Goal: Information Seeking & Learning: Find specific fact

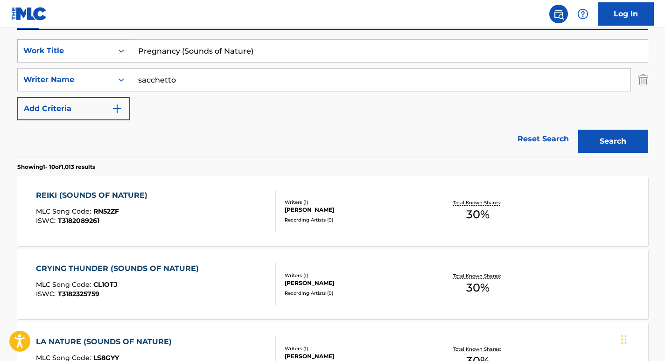
drag, startPoint x: 281, startPoint y: 56, endPoint x: 92, endPoint y: 52, distance: 188.2
click at [92, 52] on div "SearchWithCriteria4257fc34-62a7-4b2c-a72e-093da4186e67 Work Title Pregnancy (So…" at bounding box center [332, 50] width 631 height 23
paste input "ower of Nature"
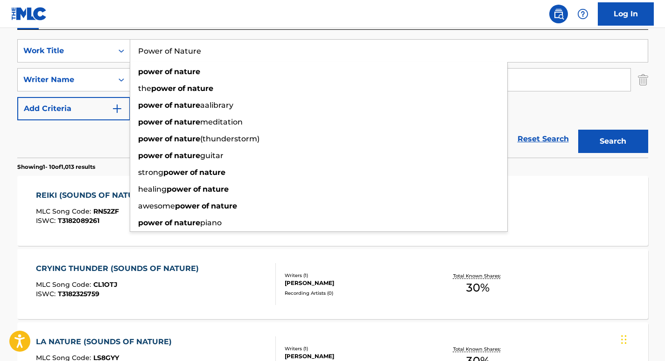
type input "Power of Nature"
click at [271, 32] on div "SearchWithCriteria4257fc34-62a7-4b2c-a72e-093da4186e67 Work Title Power of Natu…" at bounding box center [332, 94] width 631 height 128
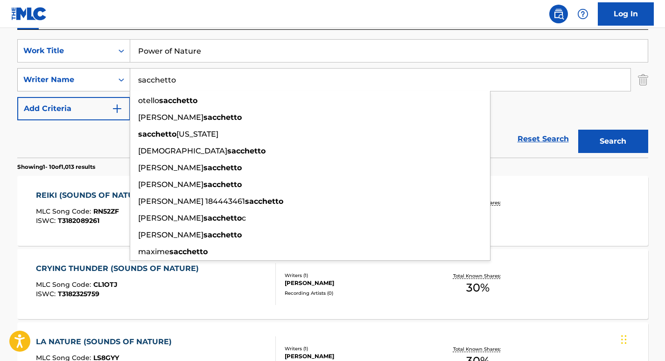
drag, startPoint x: 209, startPoint y: 76, endPoint x: 68, endPoint y: 81, distance: 140.6
click at [68, 81] on div "SearchWithCriteria94d9f283-9c7d-4d3a-867d-e6ff405e5322 Writer Name sacchetto [P…" at bounding box center [332, 79] width 631 height 23
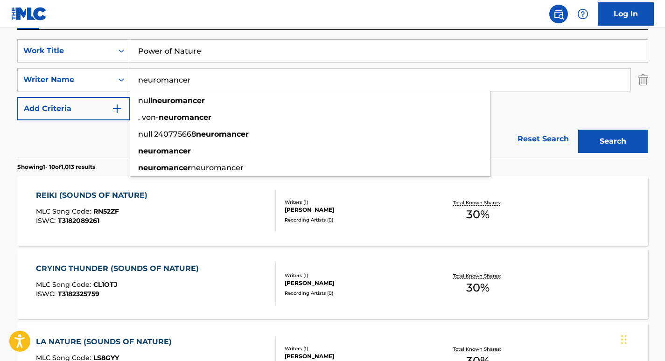
type input "neuromancer"
click at [261, 9] on nav "Log In" at bounding box center [332, 14] width 665 height 28
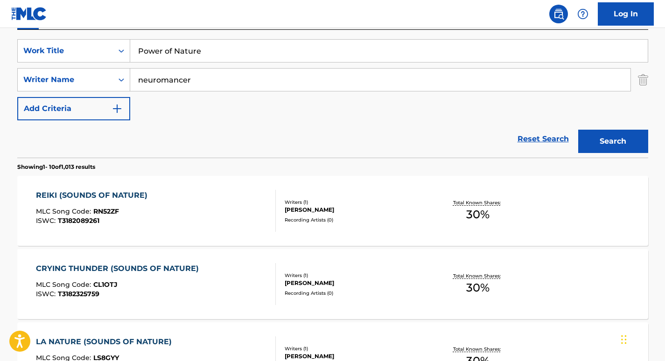
click at [616, 142] on button "Search" at bounding box center [613, 141] width 70 height 23
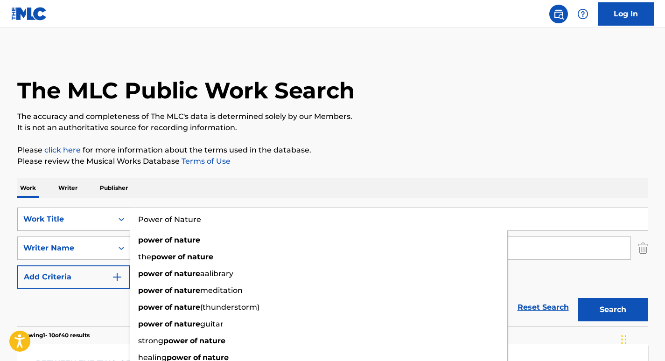
drag, startPoint x: 163, startPoint y: 219, endPoint x: 115, endPoint y: 219, distance: 47.6
click at [115, 219] on div "SearchWithCriteria4257fc34-62a7-4b2c-a72e-093da4186e67 Work Title Power of Natu…" at bounding box center [332, 219] width 631 height 23
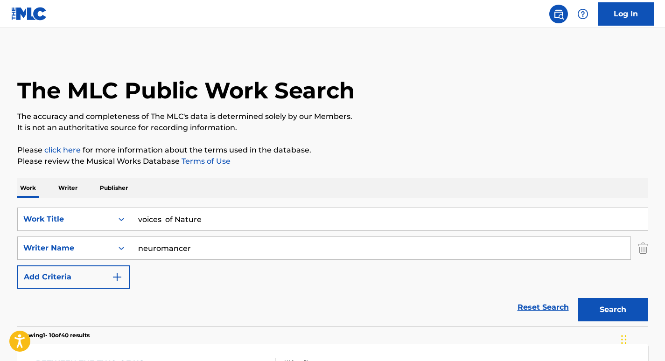
click at [164, 218] on input "voices of Nature" at bounding box center [389, 219] width 518 height 22
click at [610, 314] on button "Search" at bounding box center [613, 309] width 70 height 23
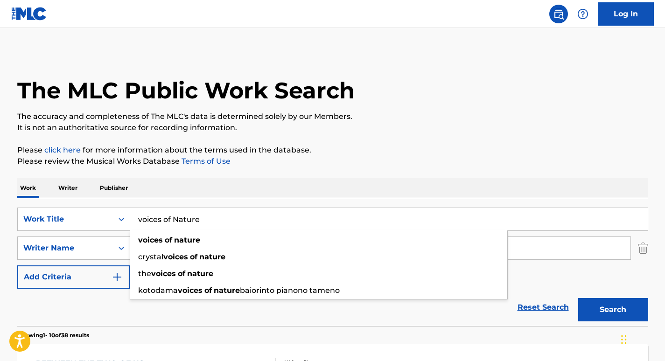
drag, startPoint x: 226, startPoint y: 226, endPoint x: 98, endPoint y: 195, distance: 132.6
drag, startPoint x: 218, startPoint y: 216, endPoint x: 51, endPoint y: 196, distance: 168.3
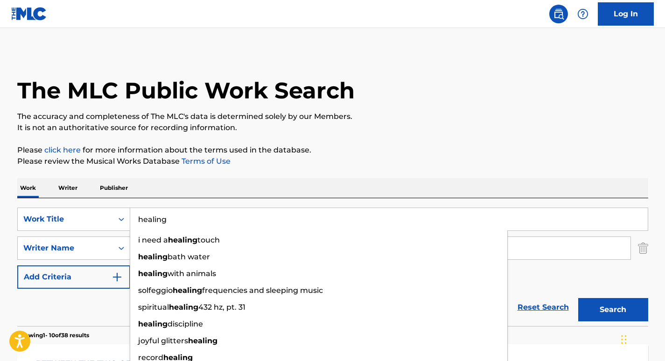
click at [166, 155] on p "Please click here for more information about the terms used in the database." at bounding box center [332, 150] width 631 height 11
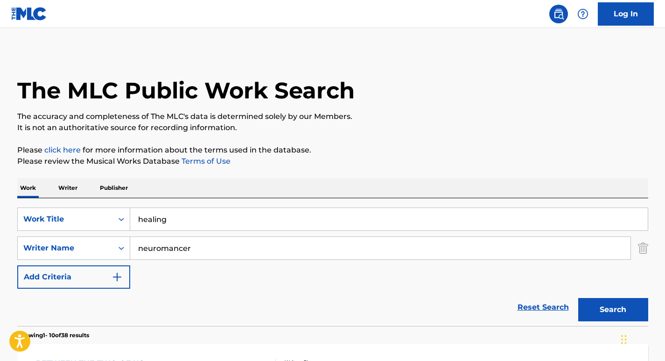
click at [625, 312] on button "Search" at bounding box center [613, 309] width 70 height 23
click at [117, 211] on div "SearchWithCriteria4257fc34-62a7-4b2c-a72e-093da4186e67 Work Title healing" at bounding box center [332, 219] width 631 height 23
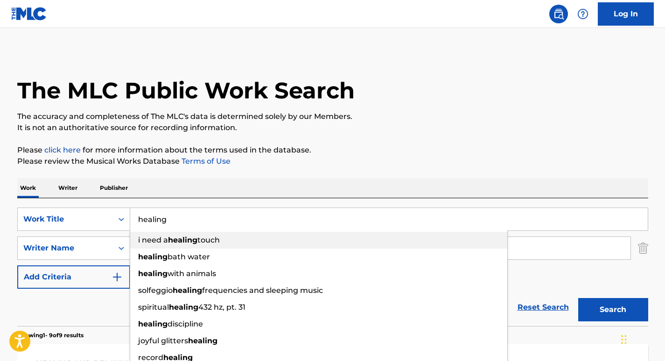
scroll to position [67, 0]
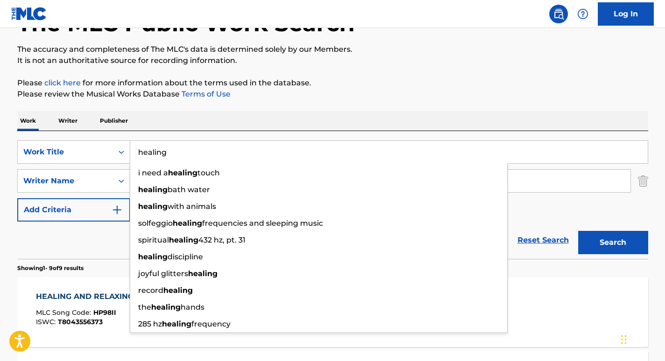
paste input "Ambiental Sounds of Nature"
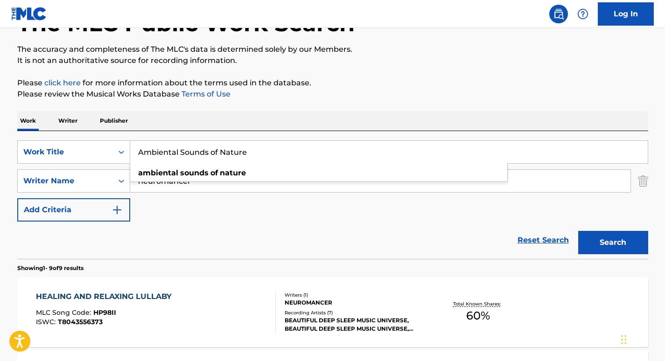
click at [596, 239] on button "Search" at bounding box center [613, 242] width 70 height 23
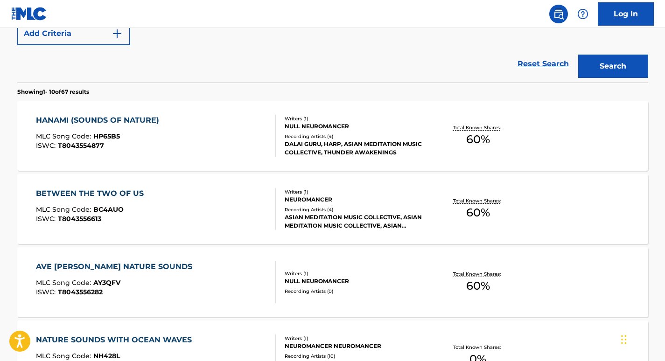
scroll to position [157, 0]
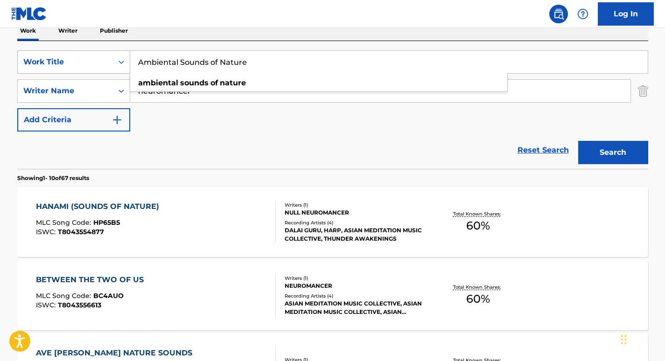
drag, startPoint x: 261, startPoint y: 60, endPoint x: 91, endPoint y: 62, distance: 170.9
click at [91, 62] on div "SearchWithCriteria4257fc34-62a7-4b2c-a72e-093da4186e67 Work Title Ambiental Sou…" at bounding box center [332, 61] width 631 height 23
paste input "Balance"
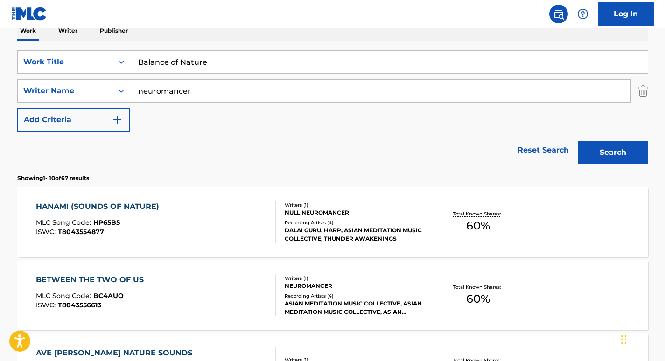
click at [277, 35] on div "Work Writer Publisher" at bounding box center [332, 31] width 631 height 20
click at [610, 153] on button "Search" at bounding box center [613, 152] width 70 height 23
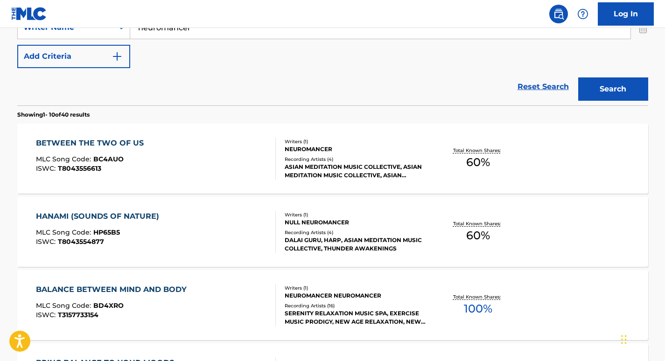
scroll to position [0, 0]
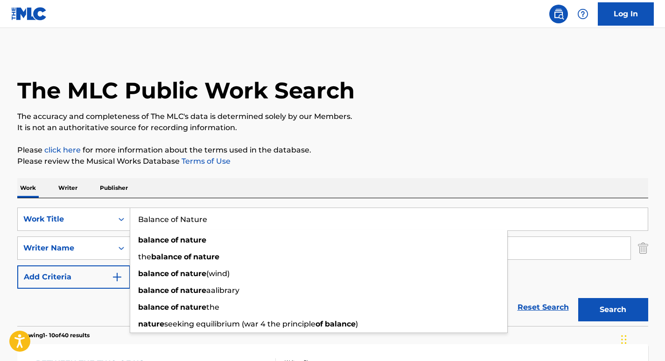
drag, startPoint x: 230, startPoint y: 212, endPoint x: 121, endPoint y: 192, distance: 111.1
paste input "ITO101555211"
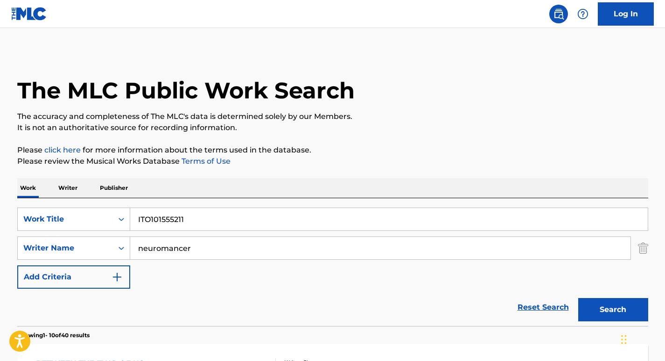
click at [314, 179] on div "Work Writer Publisher" at bounding box center [332, 188] width 631 height 20
drag, startPoint x: 201, startPoint y: 220, endPoint x: 110, endPoint y: 217, distance: 91.1
click at [110, 217] on div "SearchWithCriteria4257fc34-62a7-4b2c-a72e-093da4186e67 Work Title ITO101555211" at bounding box center [332, 219] width 631 height 23
paste input "Soothing Sounds of Nature"
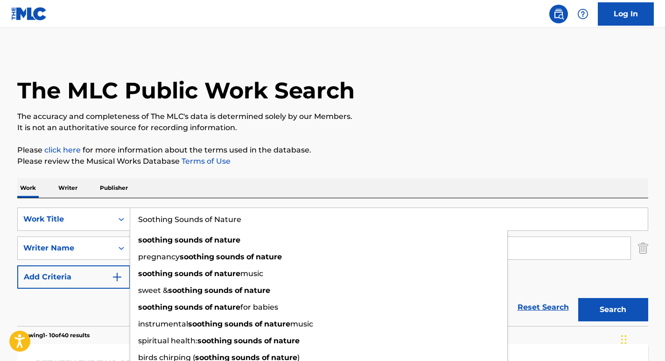
type input "Soothing Sounds of Nature"
click at [304, 191] on div "Work Writer Publisher" at bounding box center [332, 188] width 631 height 20
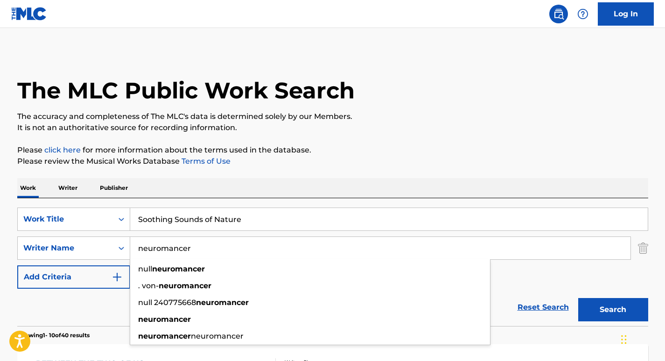
drag, startPoint x: 224, startPoint y: 239, endPoint x: 93, endPoint y: 201, distance: 135.6
click at [93, 201] on div "SearchWithCriteria4257fc34-62a7-4b2c-a72e-093da4186e67 Work Title Soothing Soun…" at bounding box center [332, 262] width 631 height 128
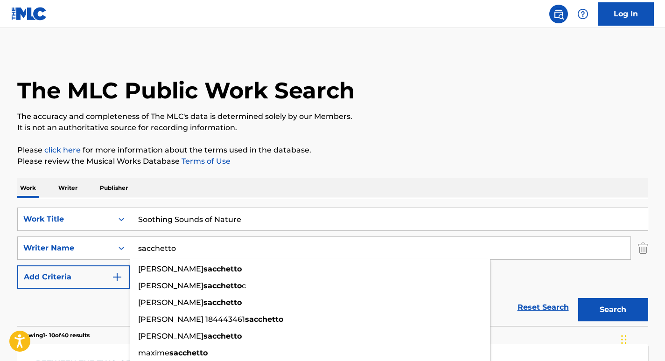
type input "sacchetto"
click at [578, 298] on button "Search" at bounding box center [613, 309] width 70 height 23
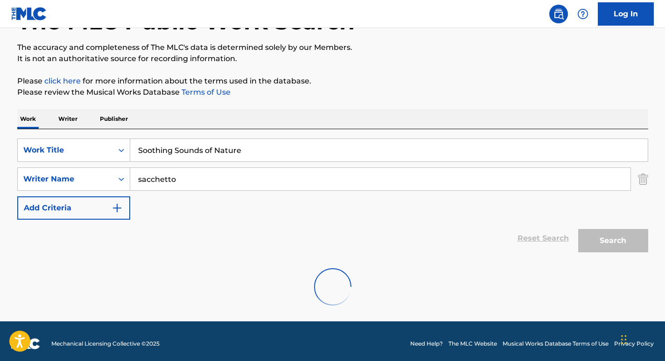
scroll to position [71, 0]
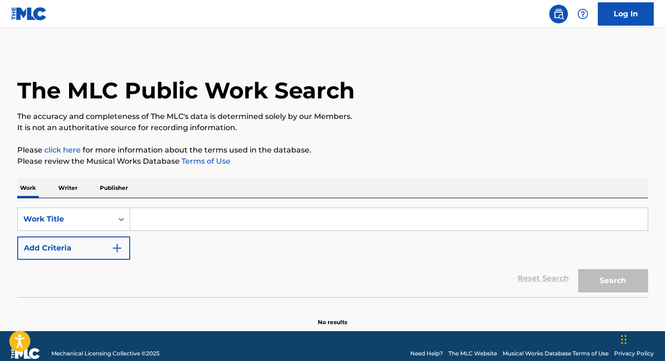
click at [192, 219] on input "Search Form" at bounding box center [389, 219] width 518 height 22
paste input "Soothing Sounds of Nature"
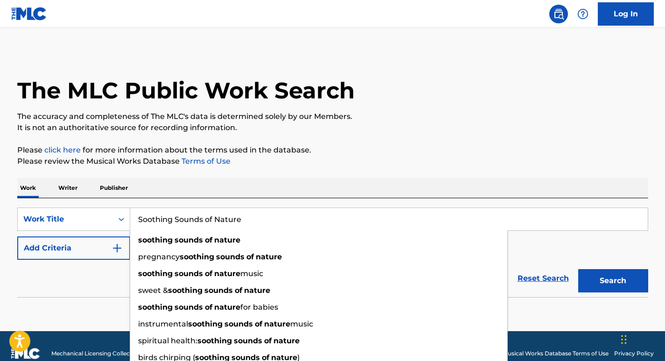
type input "Soothing Sounds of Nature"
click at [239, 182] on div "Work Writer Publisher" at bounding box center [332, 188] width 631 height 20
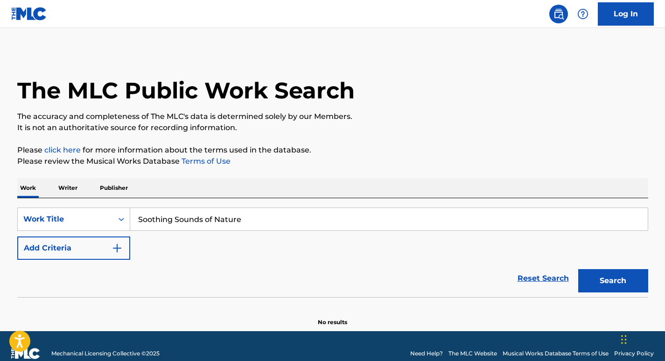
click at [120, 244] on img "Search Form" at bounding box center [117, 248] width 11 height 11
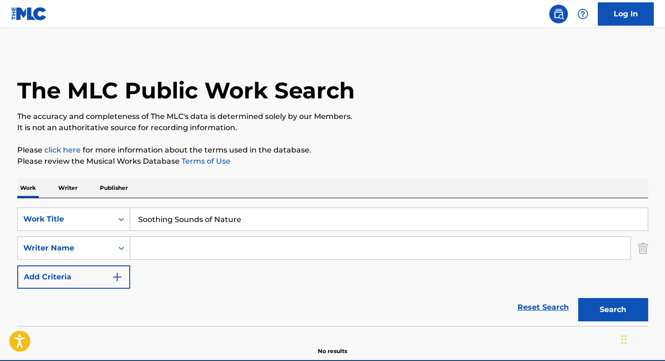
click at [174, 245] on input "Search Form" at bounding box center [380, 248] width 500 height 22
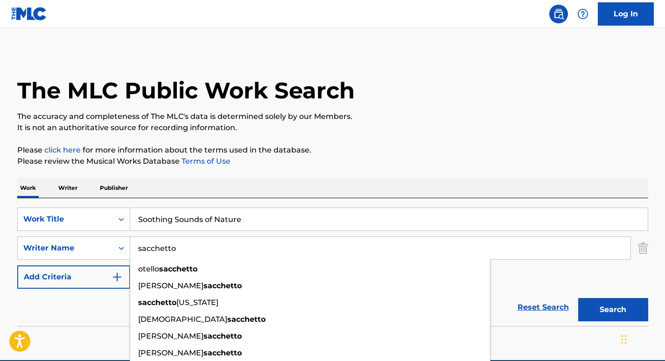
click at [332, 167] on div "The MLC Public Work Search The accuracy and completeness of The MLC's data is d…" at bounding box center [333, 203] width 654 height 304
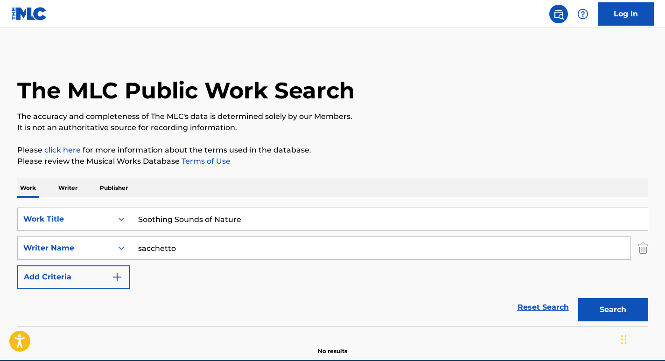
click at [601, 306] on button "Search" at bounding box center [613, 309] width 70 height 23
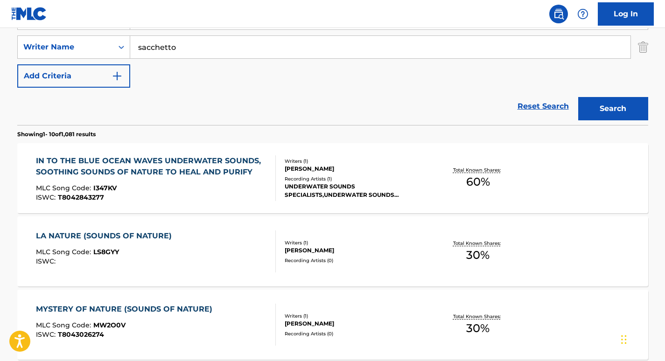
scroll to position [203, 0]
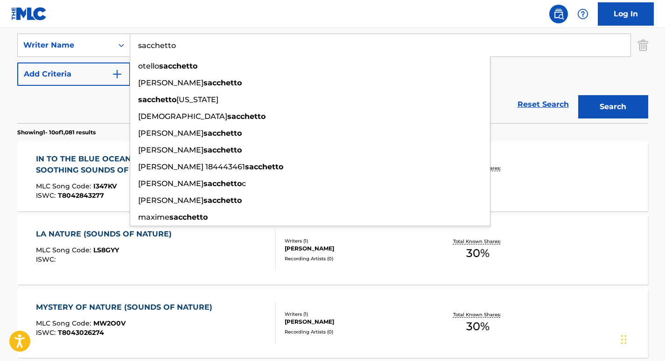
click at [139, 49] on input "sacchetto" at bounding box center [380, 45] width 500 height 22
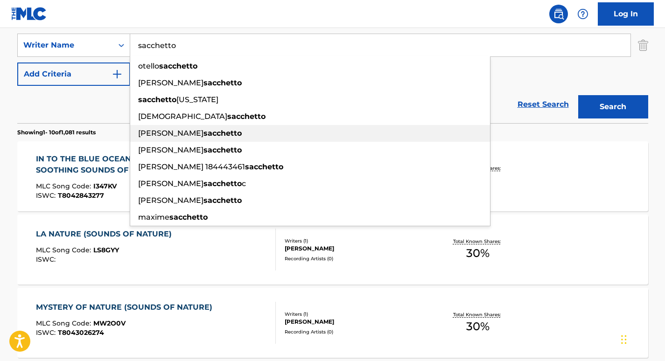
click at [204, 134] on strong "sacchetto" at bounding box center [223, 133] width 38 height 9
type input "giuliano sacchetto"
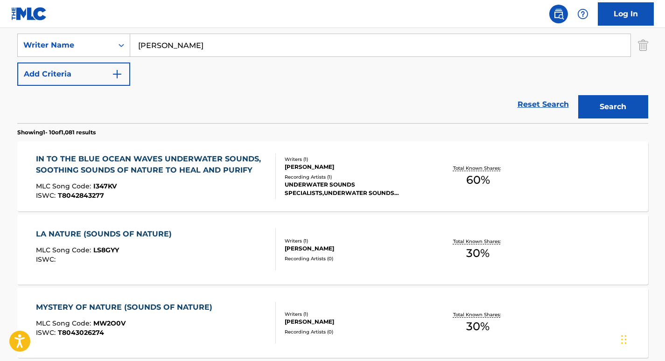
click at [620, 100] on button "Search" at bounding box center [613, 106] width 70 height 23
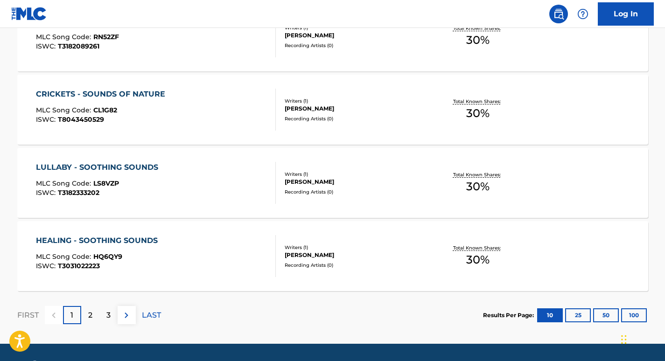
scroll to position [810, 0]
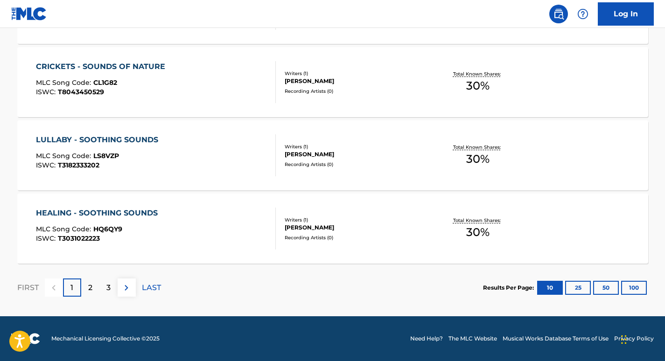
click at [90, 284] on p "2" at bounding box center [90, 287] width 4 height 11
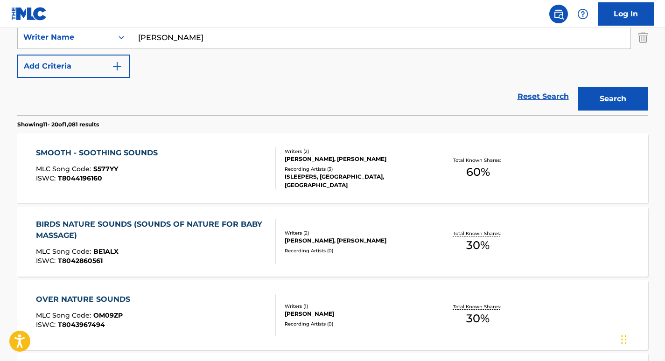
scroll to position [208, 0]
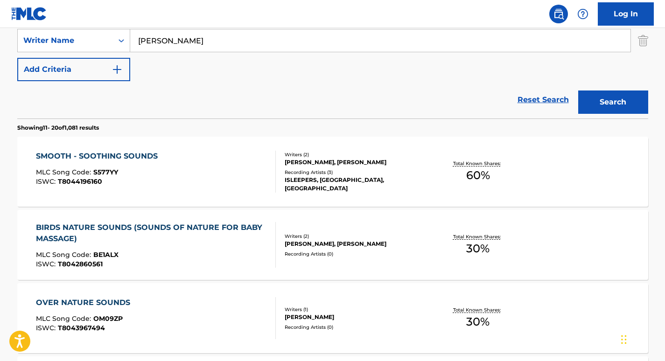
click at [147, 156] on div "SMOOTH - SOOTHING SOUNDS" at bounding box center [99, 156] width 127 height 11
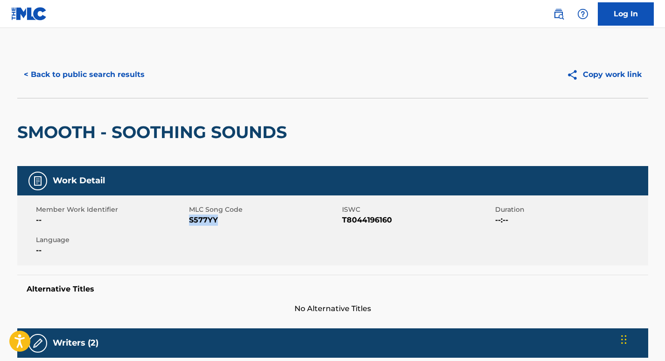
drag, startPoint x: 219, startPoint y: 218, endPoint x: 190, endPoint y: 218, distance: 29.9
click at [190, 218] on span "S577YY" at bounding box center [264, 220] width 151 height 11
copy span "S577YY"
click at [85, 76] on button "< Back to public search results" at bounding box center [84, 74] width 134 height 23
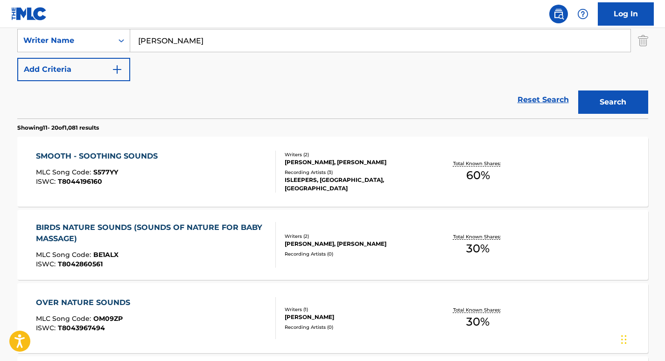
scroll to position [199, 0]
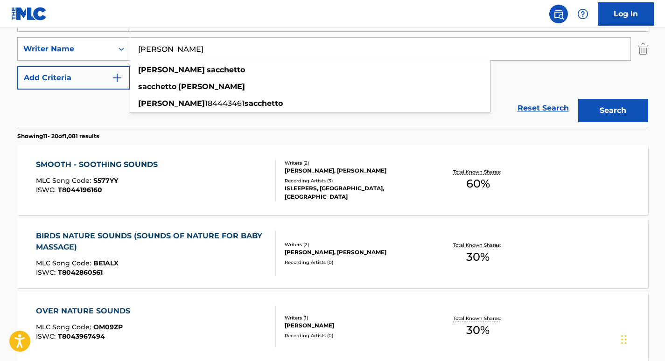
drag, startPoint x: 229, startPoint y: 51, endPoint x: 108, endPoint y: 53, distance: 120.9
click at [108, 53] on div "SearchWithCriteria2a586e01-7a88-4ab5-b9ad-7eaab7be2b9d Writer Name giuliano sac…" at bounding box center [332, 48] width 631 height 23
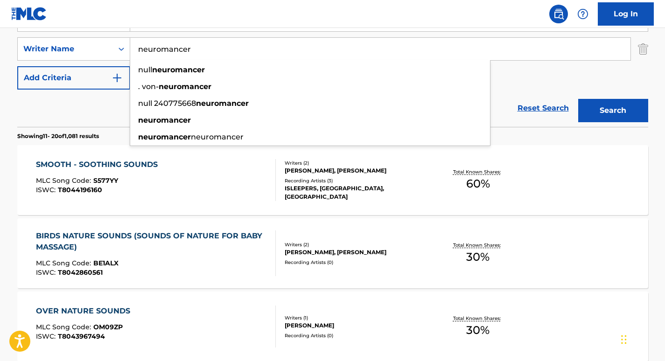
type input "neuromancer"
click at [100, 106] on div "Reset Search Search" at bounding box center [332, 108] width 631 height 37
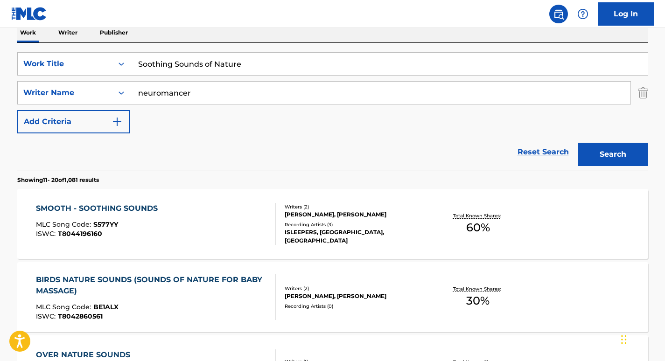
scroll to position [116, 0]
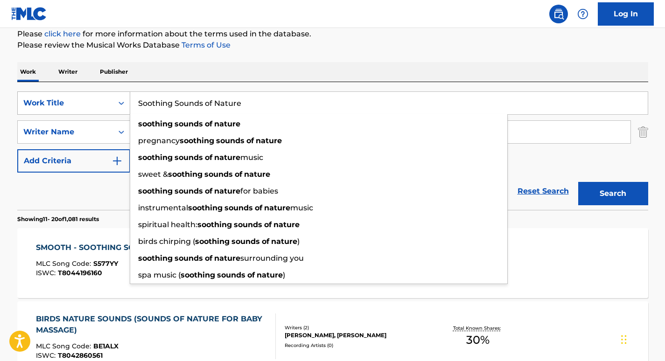
drag, startPoint x: 243, startPoint y: 108, endPoint x: 126, endPoint y: 103, distance: 117.8
click at [126, 103] on div "SearchWithCriteria6a9d5680-64c3-41c2-82e0-57f765887849 Work Title Soothing Soun…" at bounding box center [332, 103] width 631 height 23
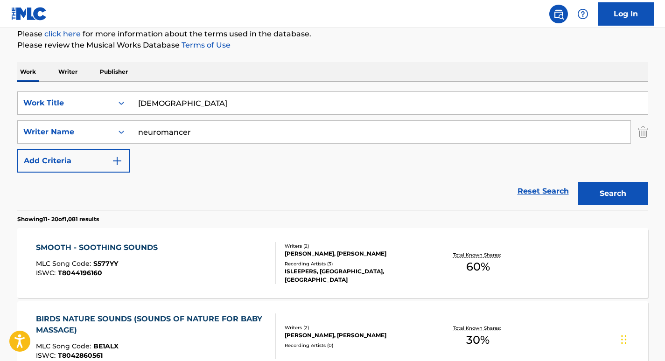
click at [247, 49] on p "Please review the Musical Works Database Terms of Use" at bounding box center [332, 45] width 631 height 11
click at [601, 193] on button "Search" at bounding box center [613, 193] width 70 height 23
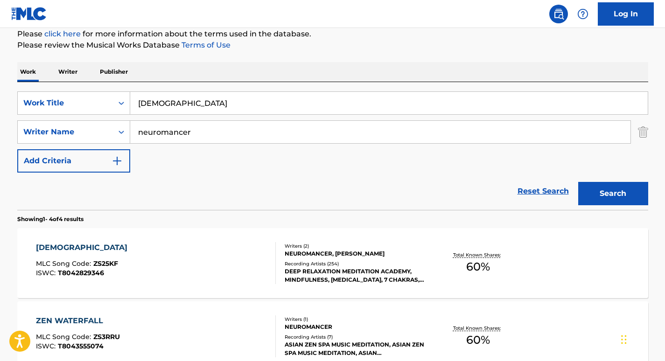
click at [225, 106] on input "zen" at bounding box center [389, 103] width 518 height 22
click at [627, 188] on button "Search" at bounding box center [613, 193] width 70 height 23
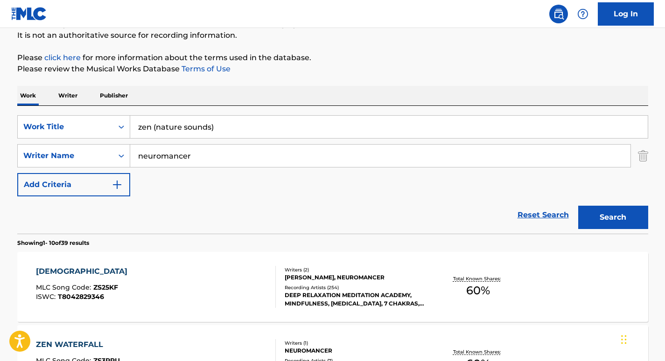
scroll to position [0, 0]
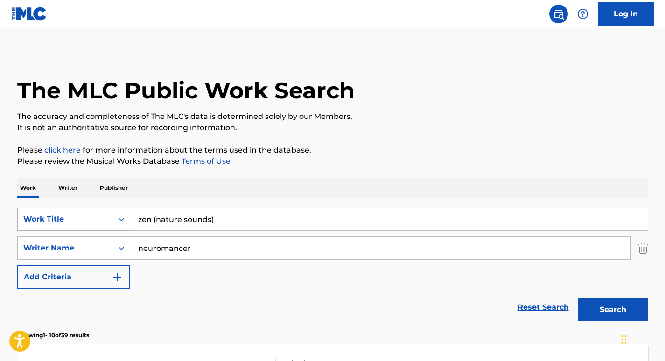
drag, startPoint x: 229, startPoint y: 222, endPoint x: 114, endPoint y: 210, distance: 115.9
click at [114, 210] on div "SearchWithCriteria6a9d5680-64c3-41c2-82e0-57f765887849 Work Title zen (nature s…" at bounding box center [332, 219] width 631 height 23
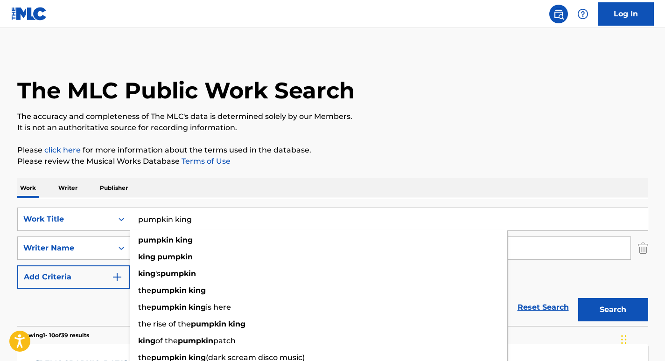
type input "pumpkin king"
click at [175, 183] on div "Work Writer Publisher" at bounding box center [332, 188] width 631 height 20
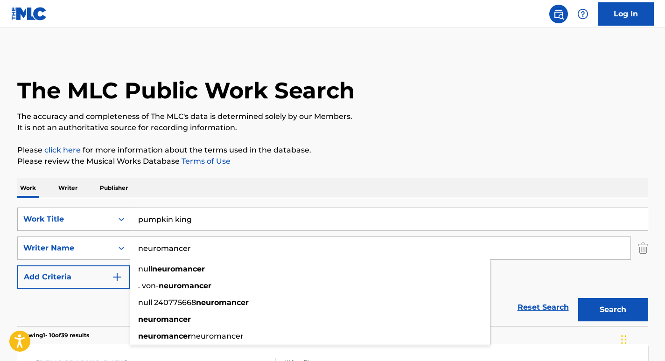
drag, startPoint x: 201, startPoint y: 247, endPoint x: 49, endPoint y: 220, distance: 154.7
click at [49, 220] on div "SearchWithCriteria6a9d5680-64c3-41c2-82e0-57f765887849 Work Title pumpkin king …" at bounding box center [332, 248] width 631 height 81
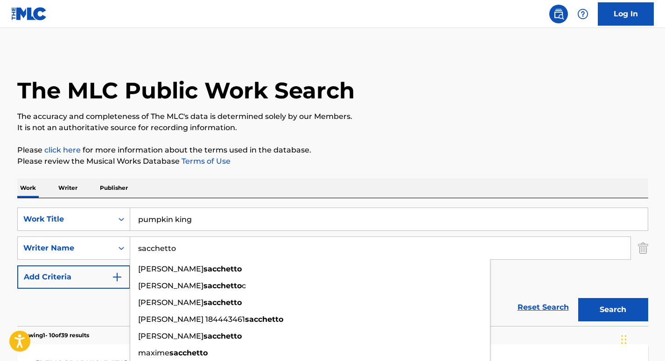
type input "sacchetto"
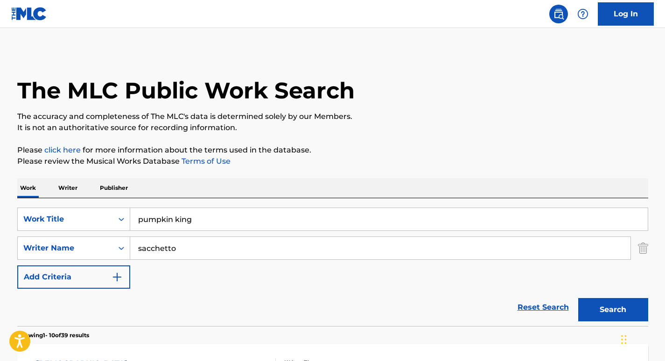
click at [590, 308] on button "Search" at bounding box center [613, 309] width 70 height 23
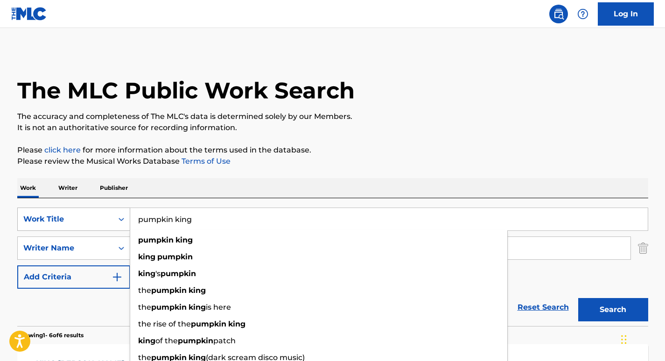
drag, startPoint x: 224, startPoint y: 217, endPoint x: 114, endPoint y: 212, distance: 109.8
click at [114, 212] on div "SearchWithCriteria6a9d5680-64c3-41c2-82e0-57f765887849 Work Title pumpkin king …" at bounding box center [332, 219] width 631 height 23
paste input "ITO101586967"
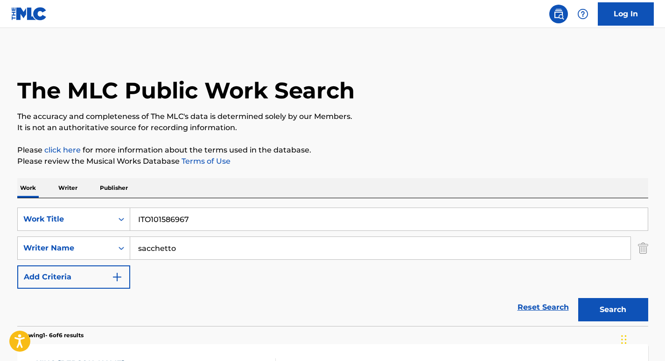
drag, startPoint x: 199, startPoint y: 212, endPoint x: 75, endPoint y: 190, distance: 125.7
paste input "Thunders (Nature Sounds)"
click at [609, 312] on button "Search" at bounding box center [613, 309] width 70 height 23
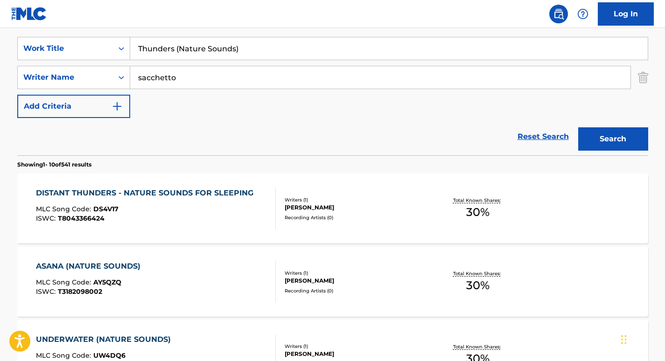
scroll to position [169, 0]
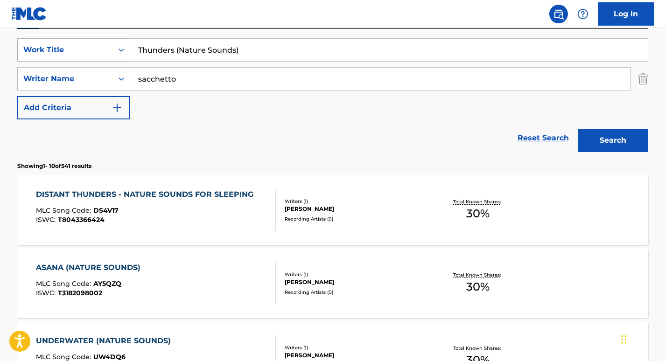
drag, startPoint x: 258, startPoint y: 47, endPoint x: 114, endPoint y: 51, distance: 143.8
click at [114, 51] on div "SearchWithCriteria6a9d5680-64c3-41c2-82e0-57f765887849 Work Title Thunders (Nat…" at bounding box center [332, 49] width 631 height 23
paste input "Sleep Sounds of Nature"
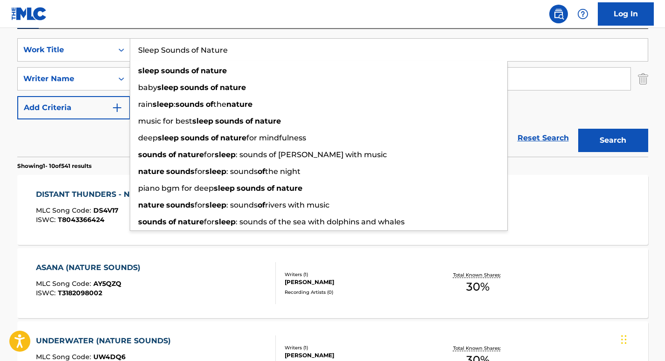
type input "Sleep Sounds of Nature"
click at [310, 31] on div "SearchWithCriteria6a9d5680-64c3-41c2-82e0-57f765887849 Work Title Sleep Sounds …" at bounding box center [332, 93] width 631 height 128
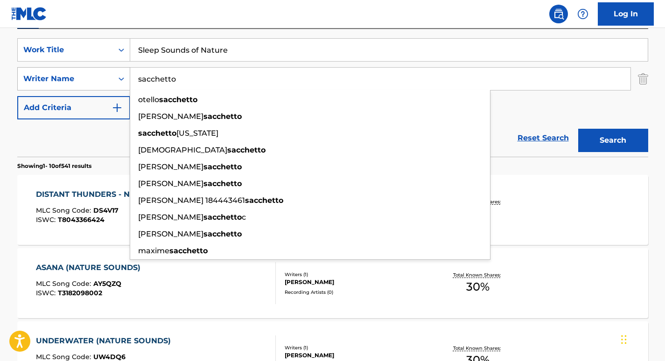
drag, startPoint x: 228, startPoint y: 89, endPoint x: 104, endPoint y: 73, distance: 125.6
click at [104, 73] on div "SearchWithCriteria2a586e01-7a88-4ab5-b9ad-7eaab7be2b9d Writer Name sacchetto ot…" at bounding box center [332, 78] width 631 height 23
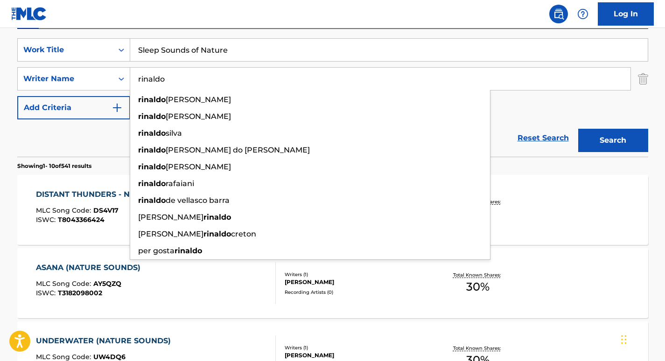
type input "rinaldo"
click at [318, 31] on div "SearchWithCriteria6a9d5680-64c3-41c2-82e0-57f765887849 Work Title Sleep Sounds …" at bounding box center [332, 93] width 631 height 128
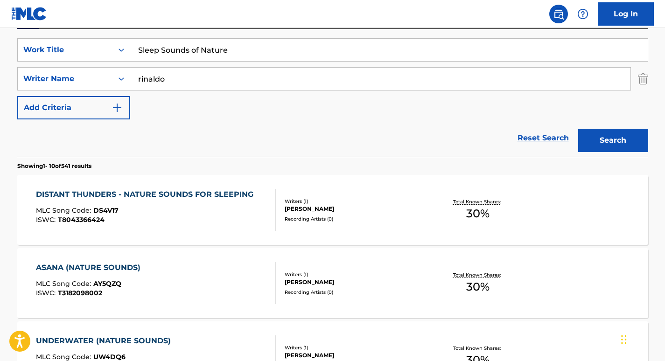
click at [620, 146] on button "Search" at bounding box center [613, 140] width 70 height 23
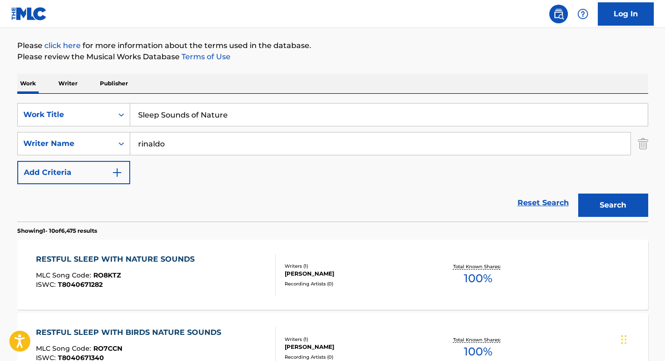
scroll to position [0, 0]
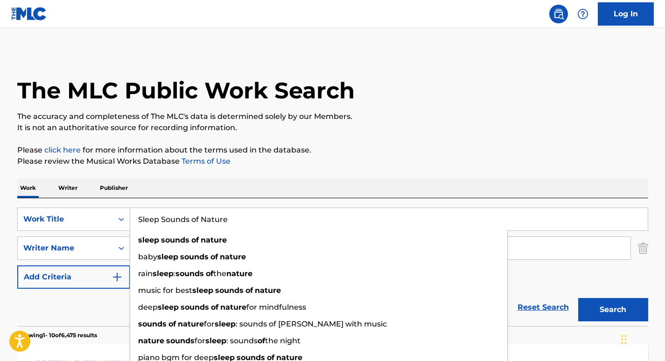
drag, startPoint x: 258, startPoint y: 220, endPoint x: 107, endPoint y: 206, distance: 151.4
click at [107, 206] on div "SearchWithCriteria6a9d5680-64c3-41c2-82e0-57f765887849 Work Title Sleep Sounds …" at bounding box center [332, 262] width 631 height 128
paste input "Nature Sounds"
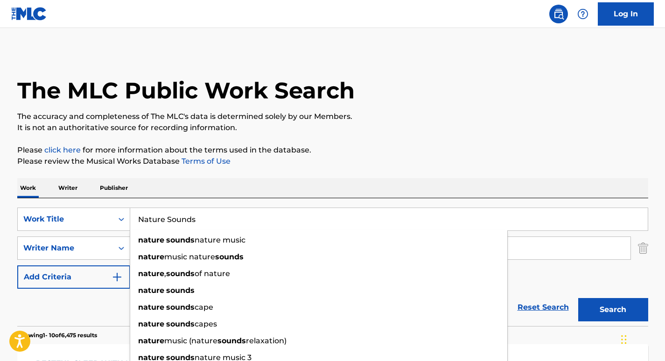
type input "Nature Sounds"
click at [275, 187] on div "Work Writer Publisher" at bounding box center [332, 188] width 631 height 20
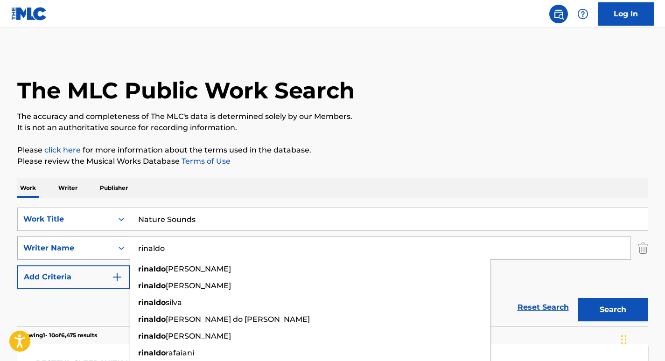
drag, startPoint x: 218, startPoint y: 248, endPoint x: 28, endPoint y: 247, distance: 189.1
click at [28, 247] on div "SearchWithCriteria2a586e01-7a88-4ab5-b9ad-7eaab7be2b9d Writer Name rinaldo rina…" at bounding box center [332, 248] width 631 height 23
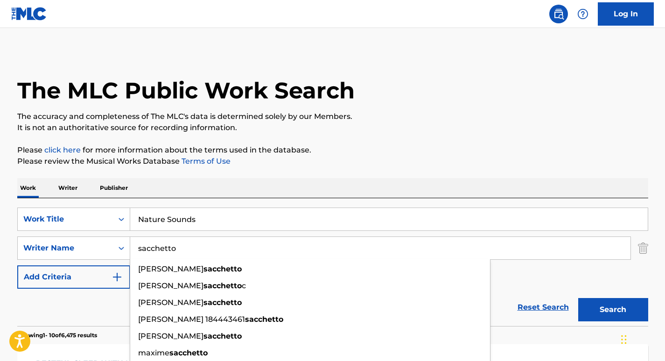
type input "sacchetto"
click at [225, 192] on div "Work Writer Publisher" at bounding box center [332, 188] width 631 height 20
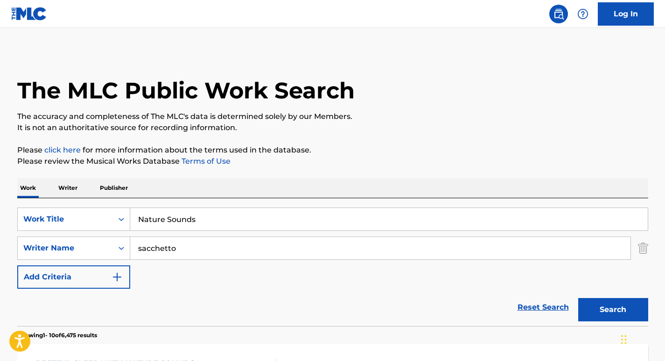
click at [620, 306] on button "Search" at bounding box center [613, 309] width 70 height 23
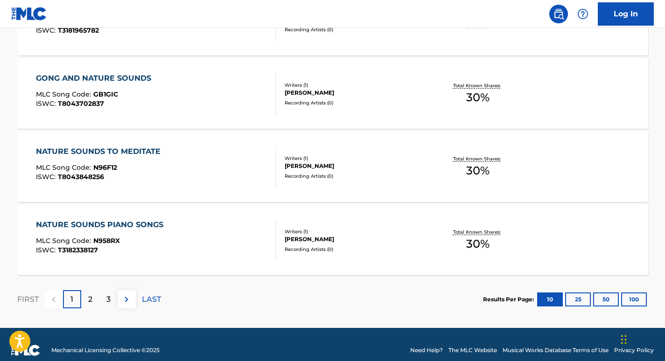
scroll to position [810, 0]
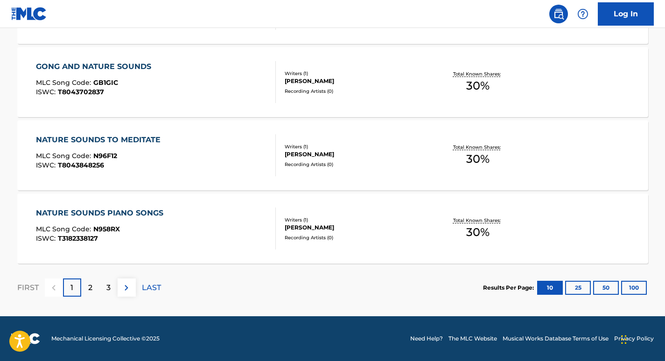
click at [91, 286] on p "2" at bounding box center [90, 287] width 4 height 11
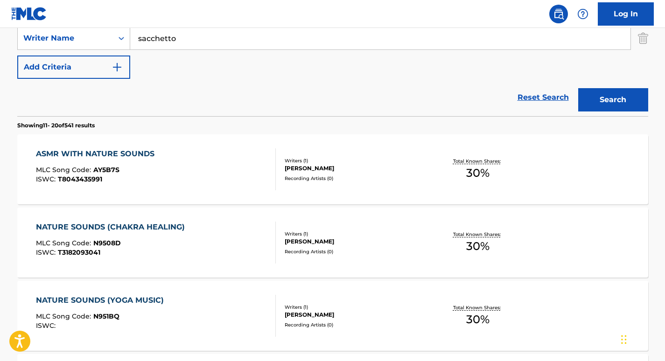
scroll to position [107, 0]
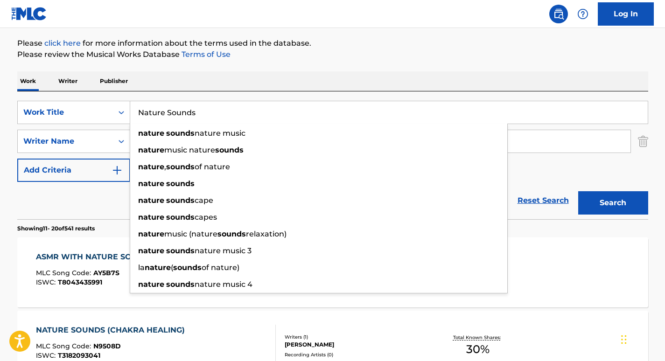
drag, startPoint x: 239, startPoint y: 106, endPoint x: 72, endPoint y: 80, distance: 169.7
paste input "Search Form"
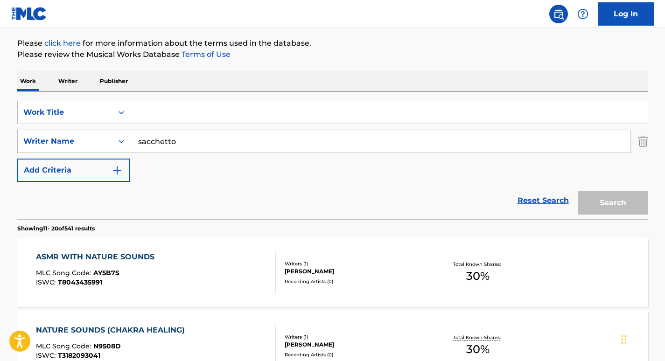
paste input "S"
click at [156, 113] on input "Sooting" at bounding box center [389, 112] width 518 height 22
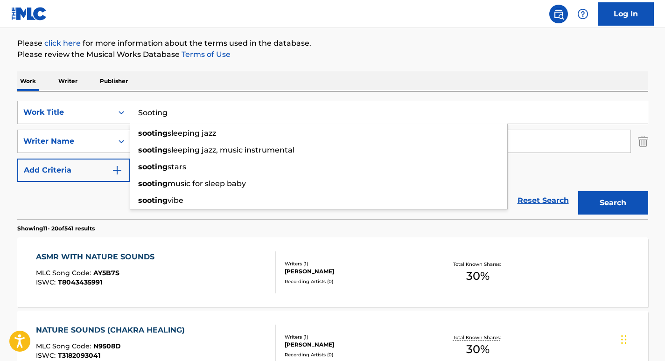
click at [153, 115] on input "Sooting" at bounding box center [389, 112] width 518 height 22
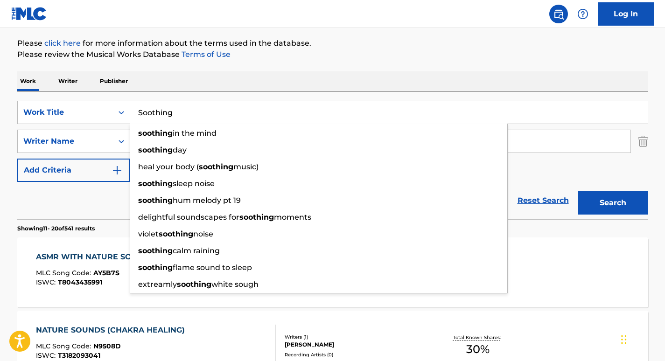
type input "Soothing"
click at [218, 85] on div "Work Writer Publisher" at bounding box center [332, 81] width 631 height 20
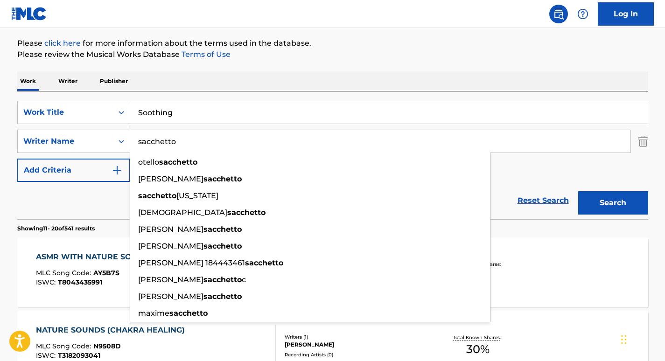
drag, startPoint x: 195, startPoint y: 144, endPoint x: 90, endPoint y: 129, distance: 106.1
click at [90, 129] on div "SearchWithCriteria6a9d5680-64c3-41c2-82e0-57f765887849 Work Title Soothing Sear…" at bounding box center [332, 141] width 631 height 81
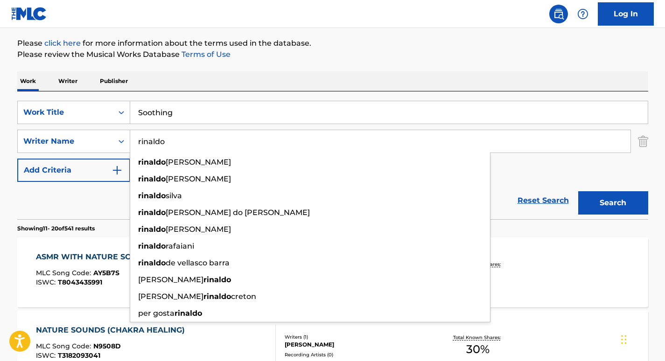
type input "rinaldo"
click at [273, 86] on div "Work Writer Publisher" at bounding box center [332, 81] width 631 height 20
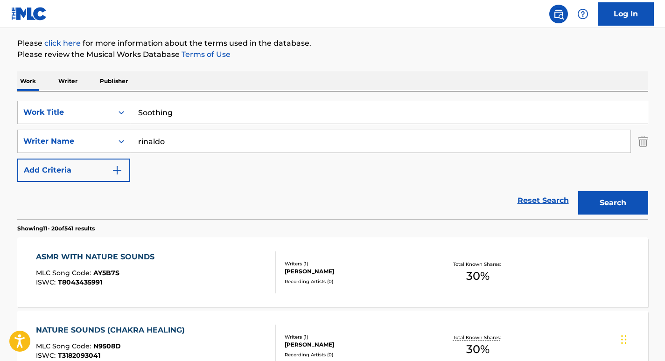
click at [630, 205] on button "Search" at bounding box center [613, 202] width 70 height 23
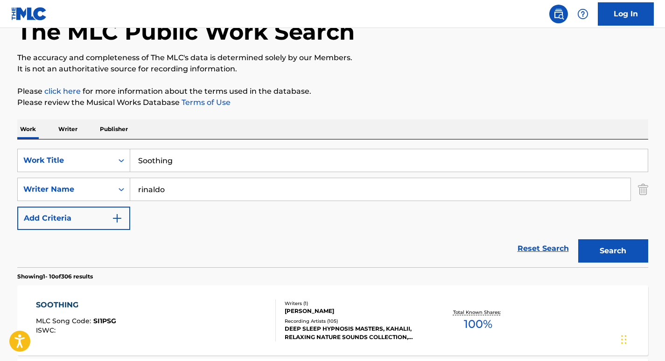
scroll to position [0, 0]
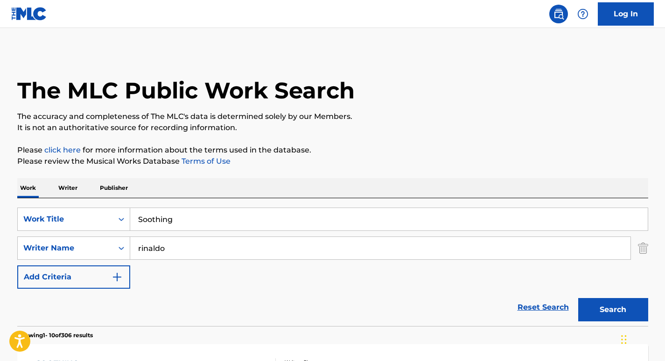
click at [202, 220] on input "Soothing" at bounding box center [389, 219] width 518 height 22
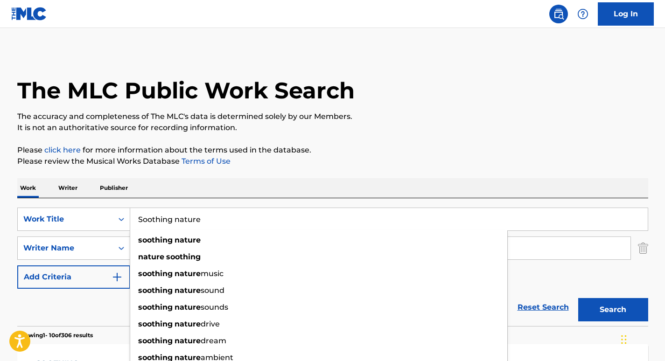
type input "Soothing nature"
click at [348, 192] on div "Work Writer Publisher" at bounding box center [332, 188] width 631 height 20
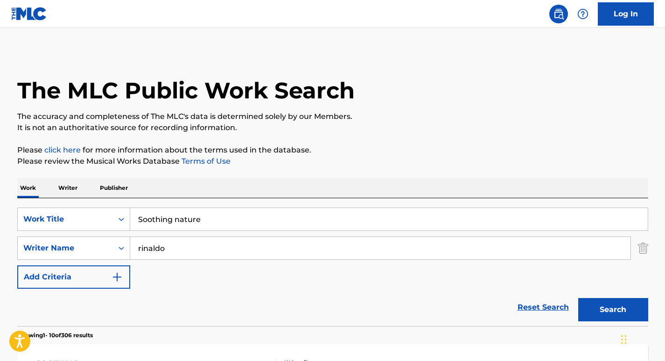
click at [597, 310] on button "Search" at bounding box center [613, 309] width 70 height 23
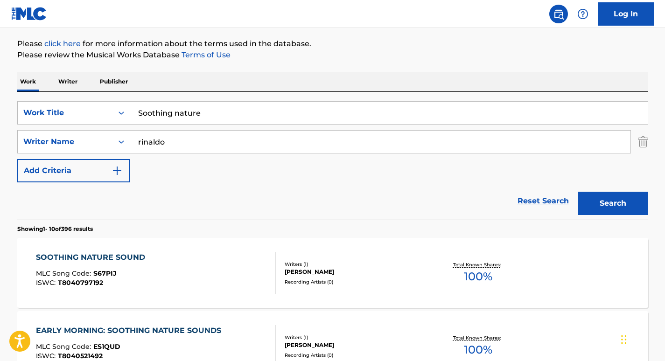
scroll to position [130, 0]
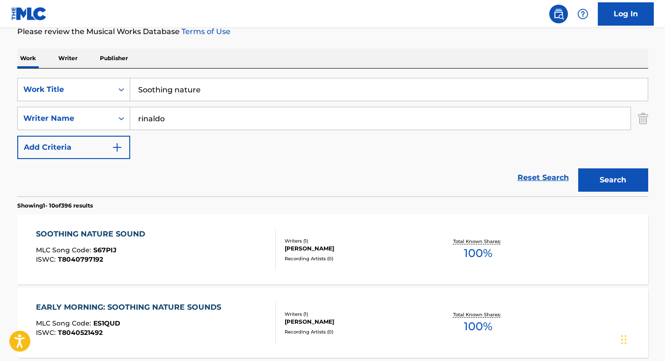
click at [141, 237] on div "SOOTHING NATURE SOUND" at bounding box center [93, 234] width 114 height 11
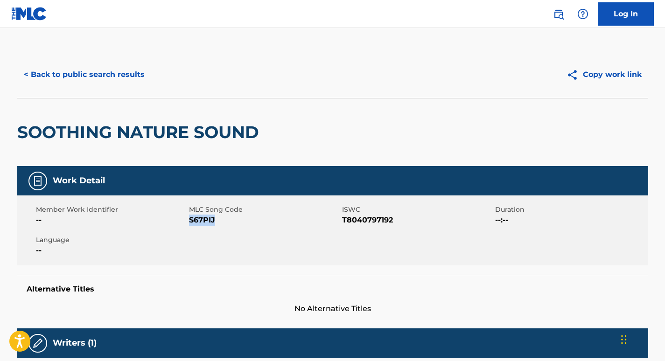
drag, startPoint x: 215, startPoint y: 219, endPoint x: 189, endPoint y: 219, distance: 26.1
click at [189, 219] on span "S67PIJ" at bounding box center [264, 220] width 151 height 11
copy span "S67PIJ"
click at [117, 86] on button "< Back to public search results" at bounding box center [84, 74] width 134 height 23
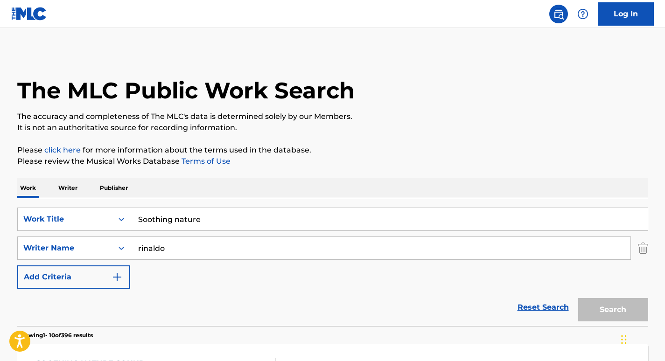
scroll to position [130, 0]
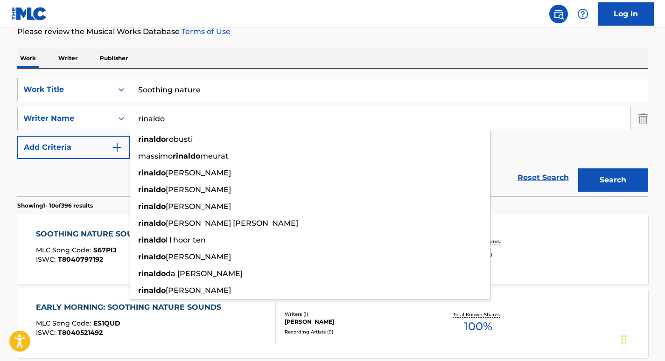
drag, startPoint x: 184, startPoint y: 117, endPoint x: 134, endPoint y: 116, distance: 50.9
click at [134, 116] on input "rinaldo" at bounding box center [380, 118] width 500 height 22
paste input "Jurczuk-Gondek"
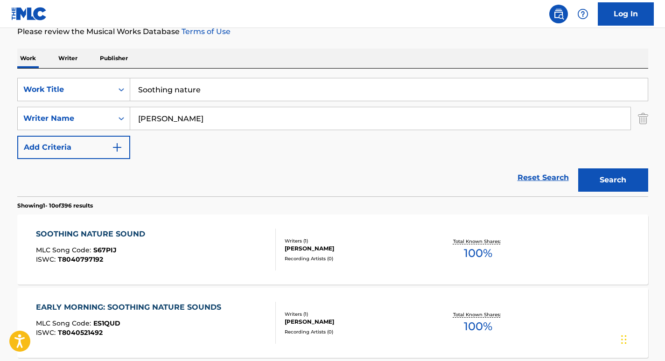
type input "Jurczuk-Gondek"
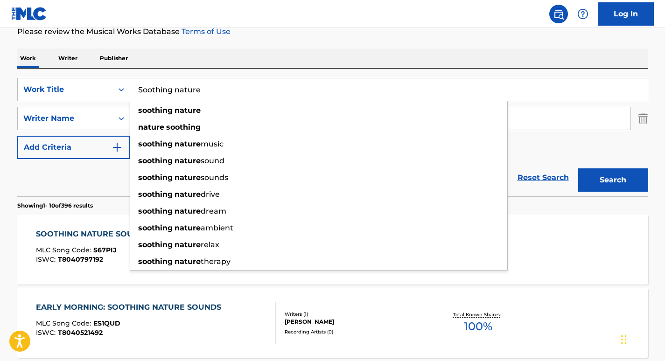
drag, startPoint x: 227, startPoint y: 94, endPoint x: 136, endPoint y: 92, distance: 91.1
click at [136, 92] on input "Soothing nature" at bounding box center [389, 89] width 518 height 22
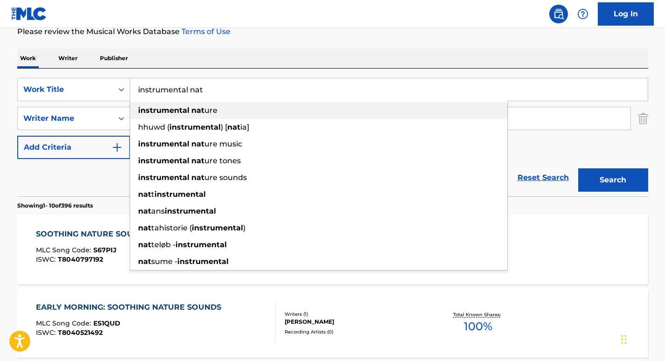
click at [166, 108] on strong "instrumental" at bounding box center [163, 110] width 51 height 9
type input "instrumental nature"
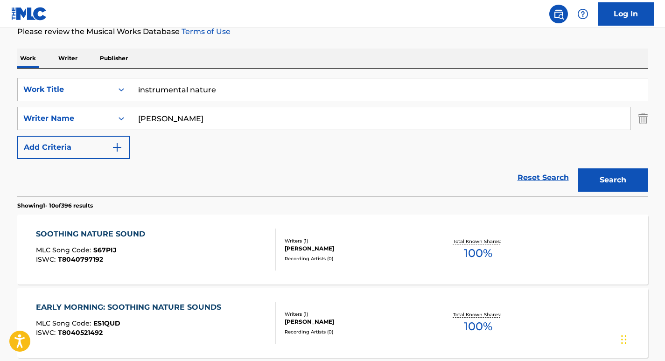
click at [605, 191] on button "Search" at bounding box center [613, 180] width 70 height 23
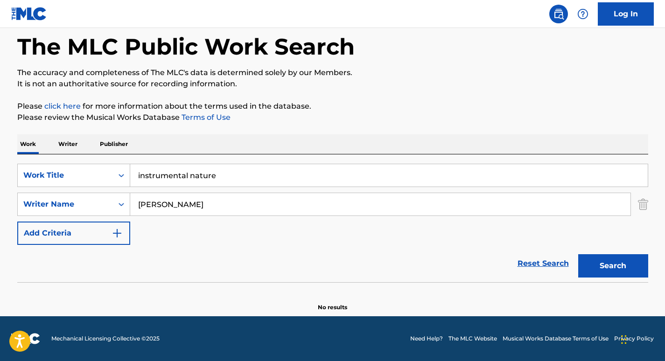
click at [626, 268] on button "Search" at bounding box center [613, 265] width 70 height 23
